Goal: Information Seeking & Learning: Check status

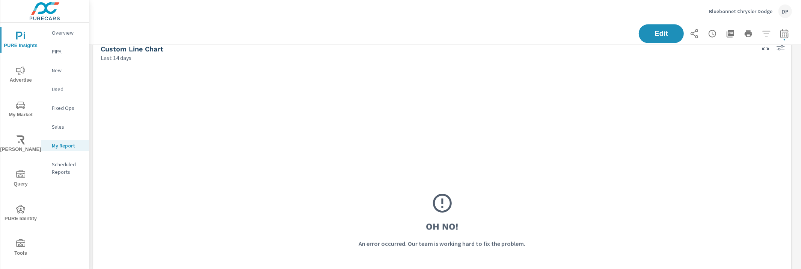
scroll to position [1181, 0]
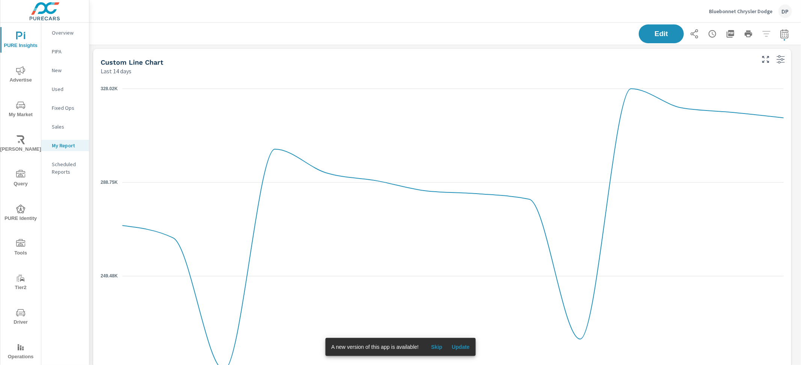
click at [245, 68] on div "Last 14 days" at bounding box center [427, 70] width 653 height 9
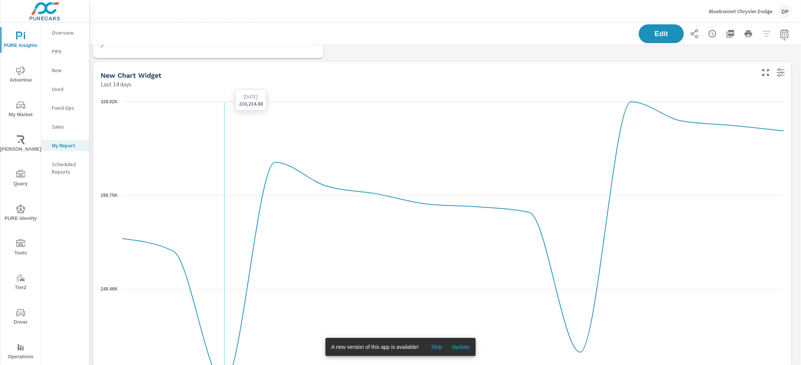
scroll to position [548, 0]
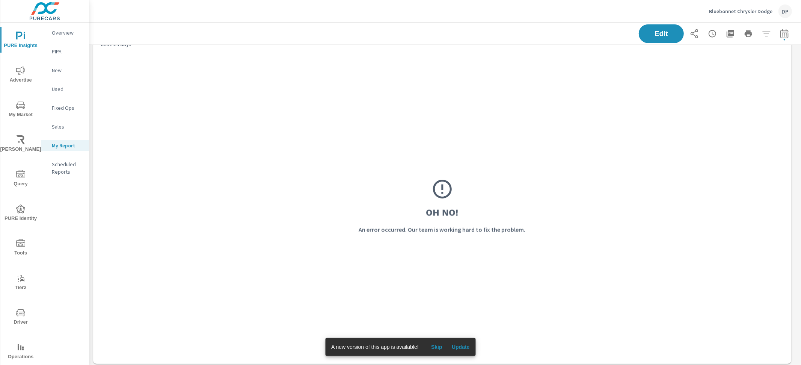
scroll to position [893, 0]
click at [326, 236] on div "Oh No! An error occurred. Our team is working hard to fix the problem." at bounding box center [442, 203] width 683 height 300
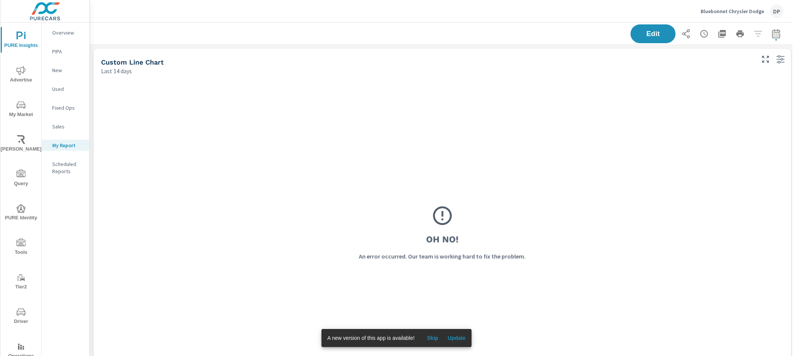
scroll to position [1226, 711]
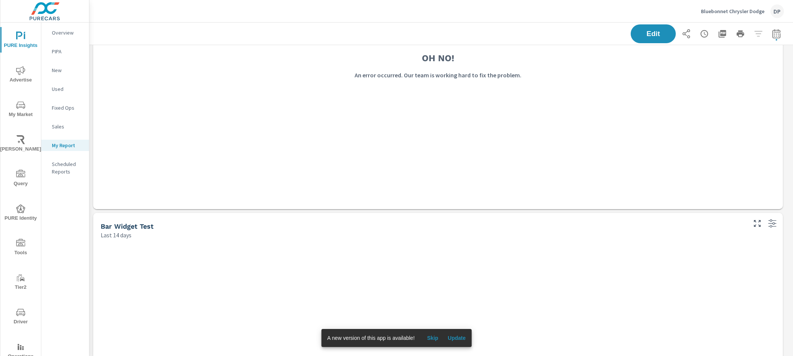
scroll to position [902, 0]
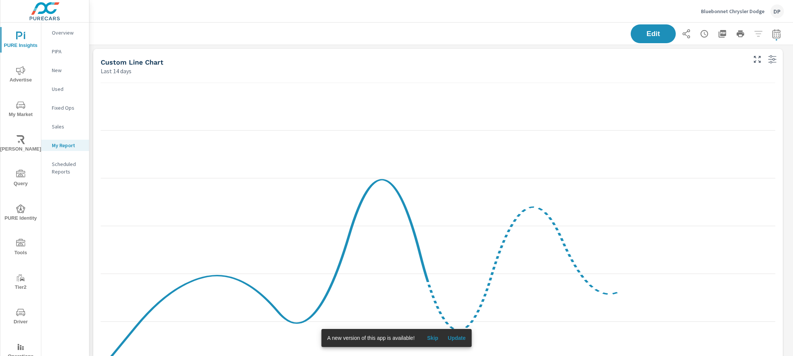
scroll to position [1226, 711]
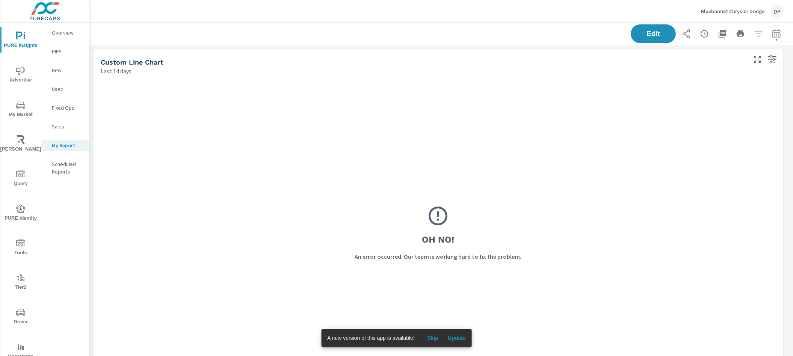
click at [462, 337] on span "Update" at bounding box center [457, 338] width 18 height 7
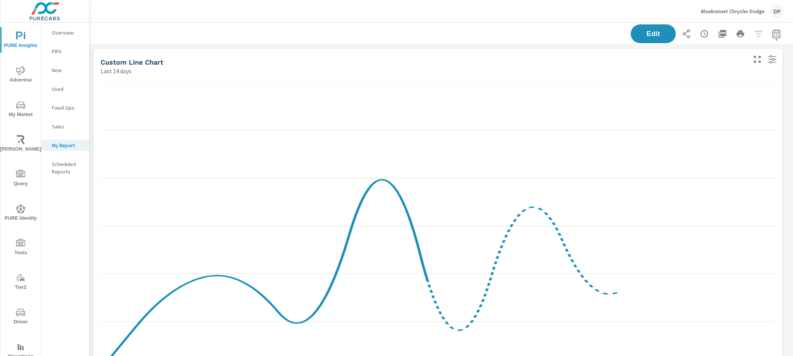
scroll to position [1226, 711]
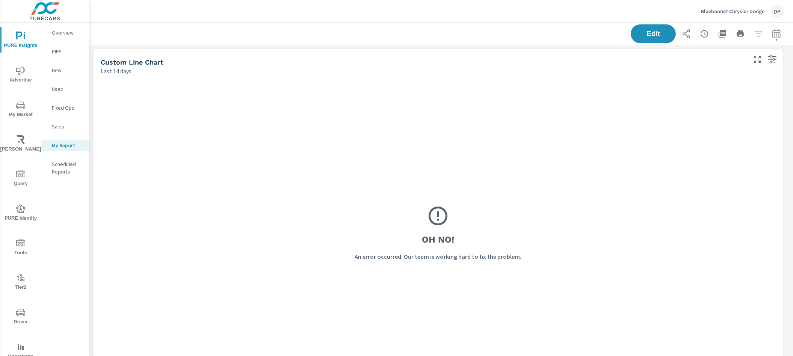
click at [60, 29] on p "Overview" at bounding box center [67, 33] width 31 height 8
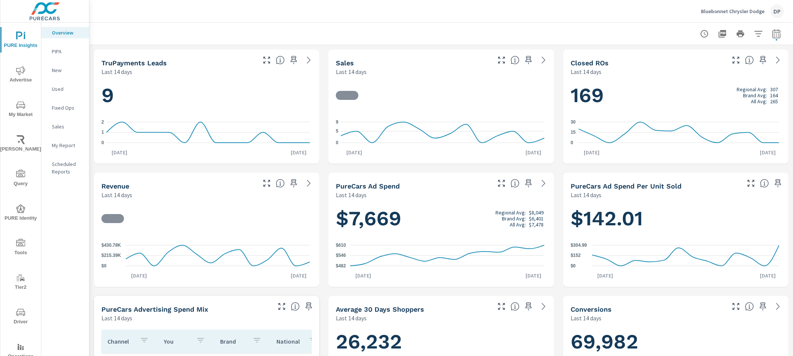
click at [68, 149] on div "My Report" at bounding box center [65, 145] width 48 height 11
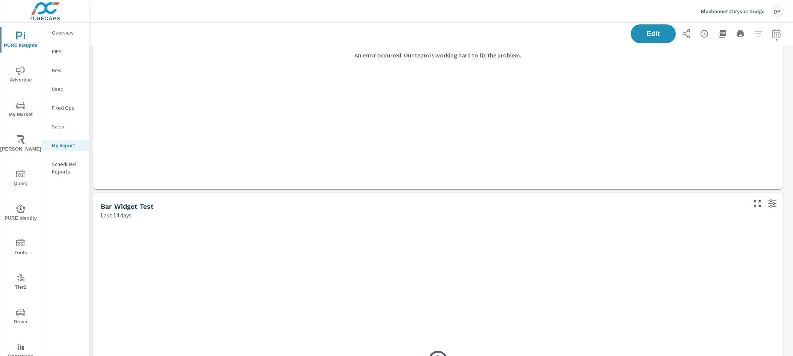
scroll to position [902, 0]
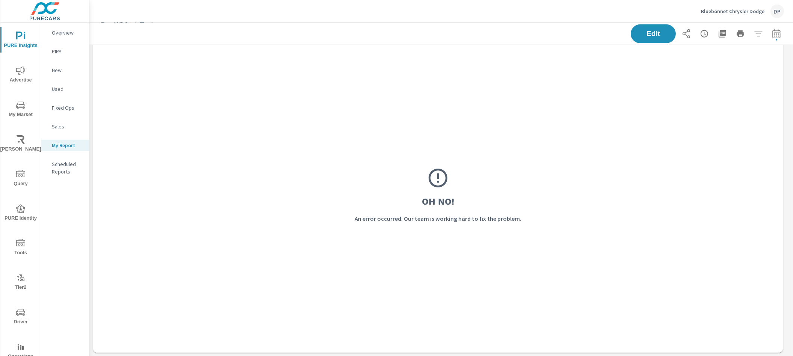
click at [711, 11] on p "Bluebonnet Chrysler Dodge" at bounding box center [732, 11] width 63 height 7
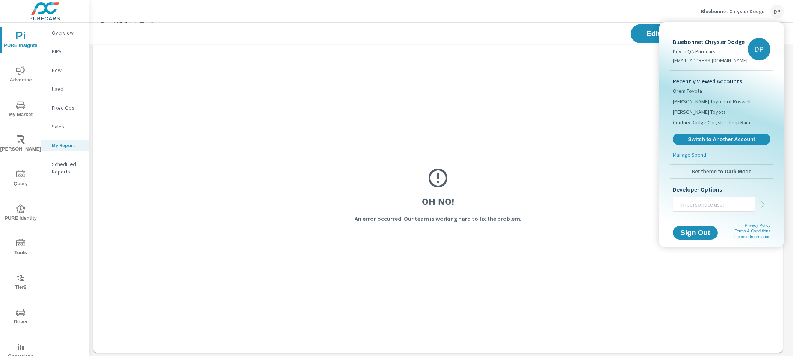
click at [372, 112] on div at bounding box center [396, 178] width 793 height 356
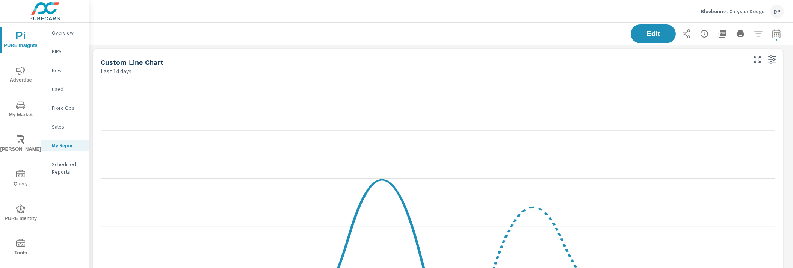
scroll to position [1226, 711]
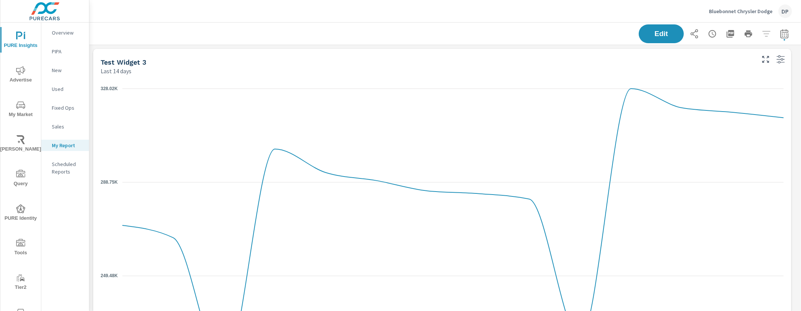
scroll to position [362, 719]
drag, startPoint x: 98, startPoint y: 63, endPoint x: 154, endPoint y: 63, distance: 56.3
click at [154, 63] on div "Test Widget 3 Last 14 days" at bounding box center [425, 62] width 664 height 27
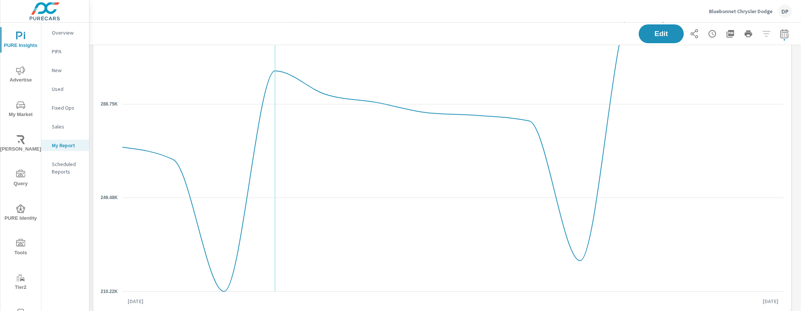
scroll to position [83, 0]
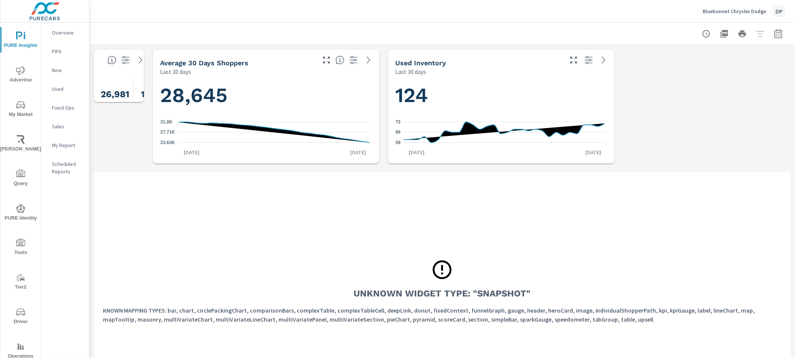
click at [60, 32] on p "Overview" at bounding box center [67, 33] width 31 height 8
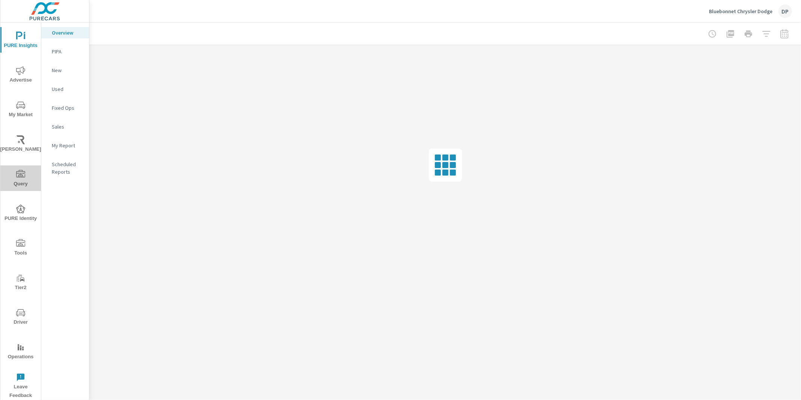
click at [23, 175] on icon "nav menu" at bounding box center [20, 174] width 9 height 9
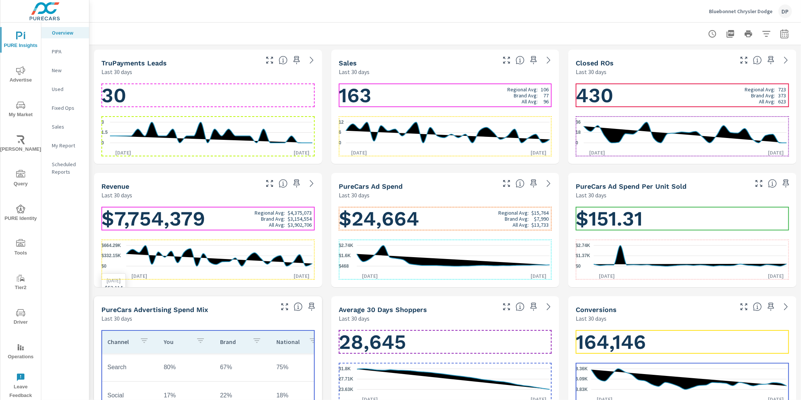
click at [213, 244] on icon "$0 $332.15K $664.29K" at bounding box center [206, 255] width 211 height 33
click at [200, 244] on icon "$0 $332.15K $664.29K" at bounding box center [206, 255] width 211 height 33
click at [188, 243] on icon "$0 $332.15K $664.29K" at bounding box center [206, 255] width 211 height 33
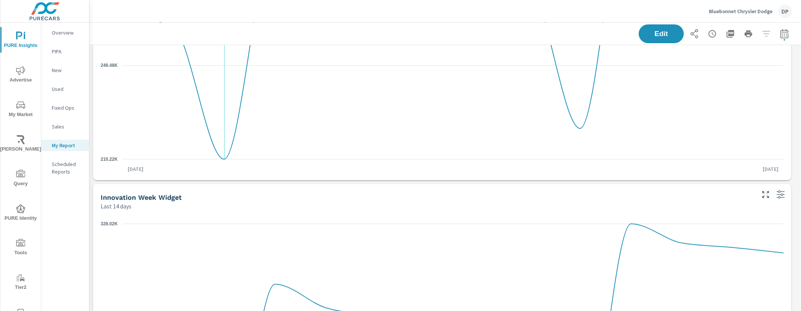
scroll to position [92, 0]
